Goal: Entertainment & Leisure: Consume media (video, audio)

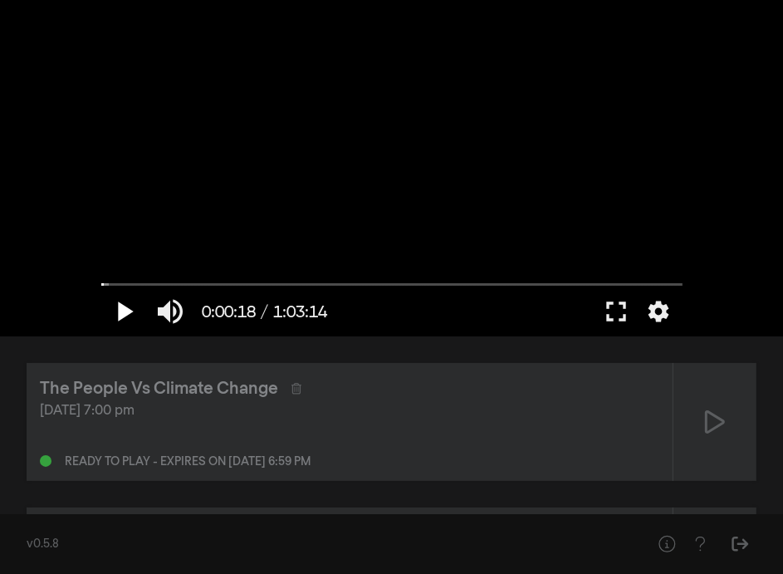
click at [124, 312] on button "play_arrow" at bounding box center [124, 311] width 46 height 50
click at [120, 313] on button "pause" at bounding box center [124, 311] width 46 height 50
click at [613, 308] on button "fullscreen" at bounding box center [617, 311] width 46 height 50
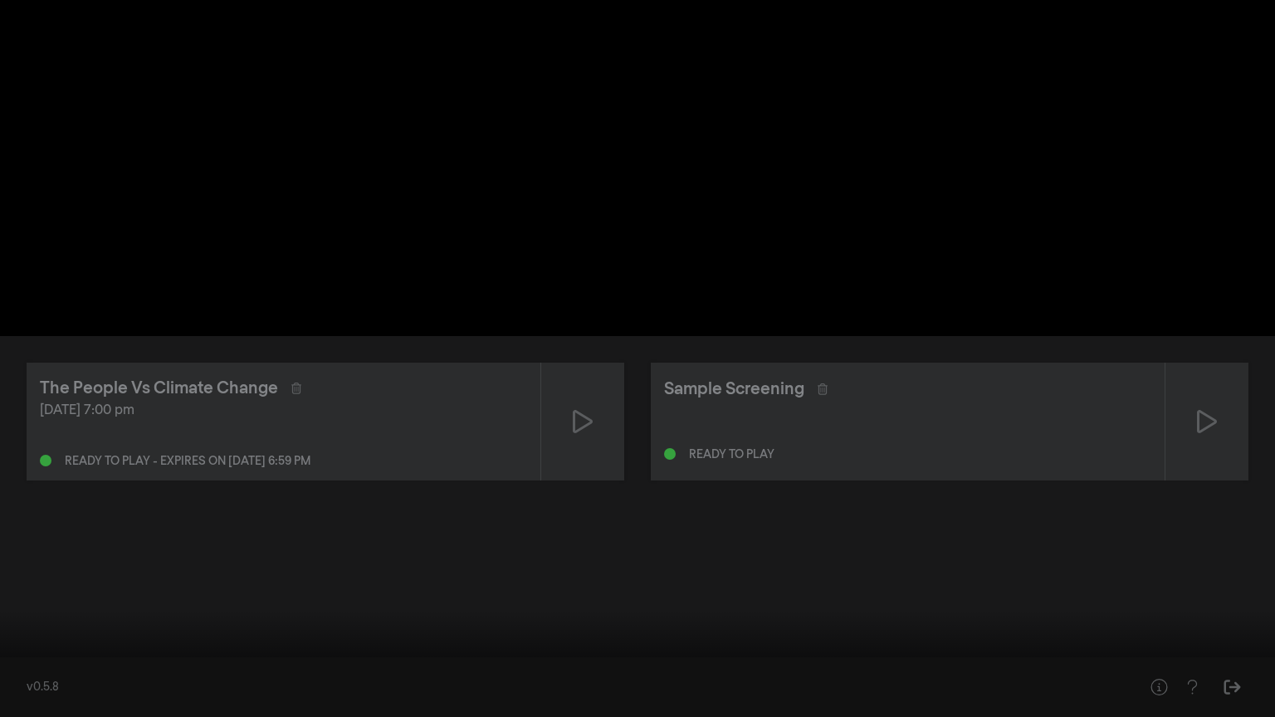
click at [29, 573] on button "play_arrow" at bounding box center [31, 692] width 46 height 50
click at [29, 573] on button "pause" at bounding box center [31, 692] width 46 height 50
click at [10, 573] on input "Seek" at bounding box center [637, 665] width 1259 height 10
click at [8, 573] on input "Seek" at bounding box center [637, 665] width 1259 height 10
click at [782, 573] on button "settings" at bounding box center [1244, 692] width 38 height 50
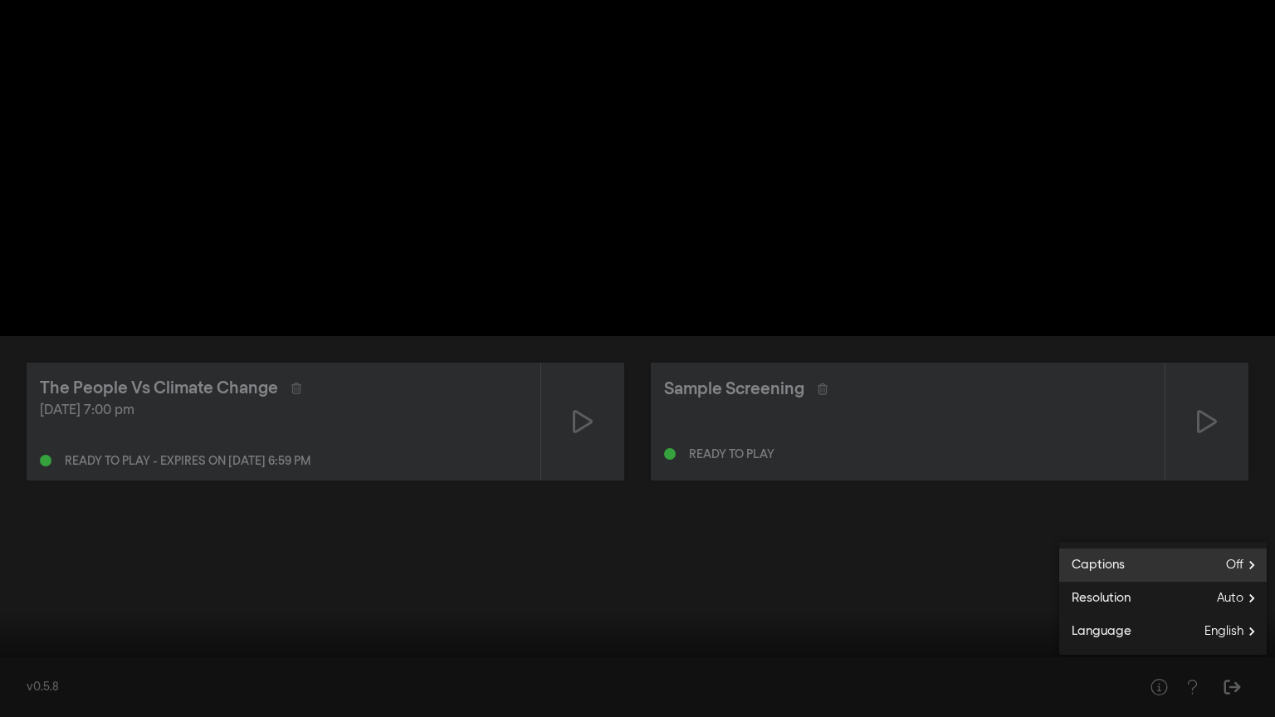
click at [782, 562] on span "Off" at bounding box center [1246, 565] width 41 height 25
click at [782, 573] on span "English" at bounding box center [1111, 586] width 39 height 19
click at [26, 573] on button "play_arrow" at bounding box center [31, 692] width 46 height 50
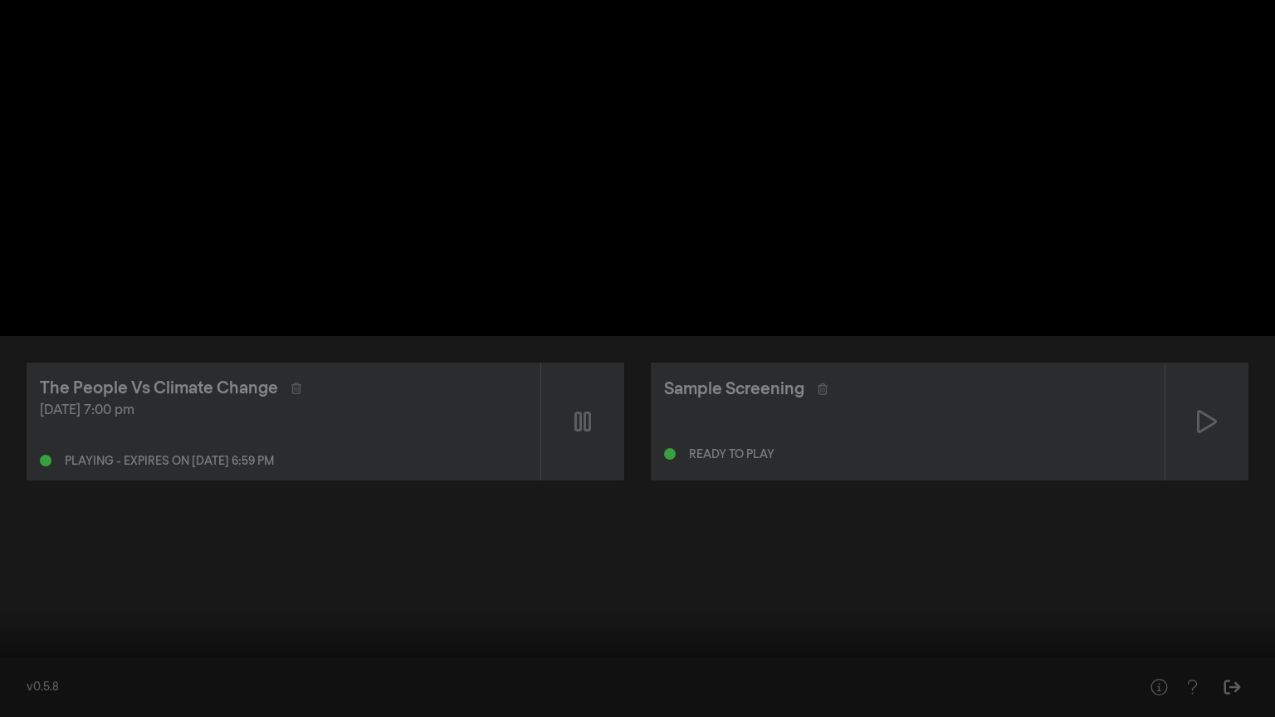
type input "3.477574"
type input "8.487335"
